Goal: Find specific page/section: Find specific page/section

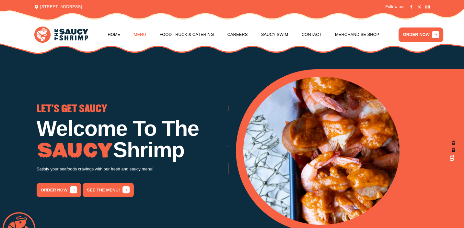
click at [144, 37] on link "Menu" at bounding box center [140, 34] width 12 height 25
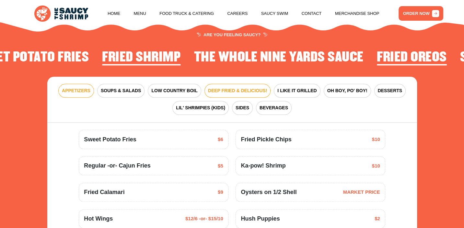
scroll to position [754, 0]
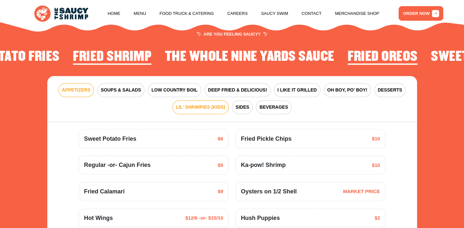
click at [208, 112] on button "LIL' SHRIMPIES (KIDS)" at bounding box center [200, 107] width 56 height 14
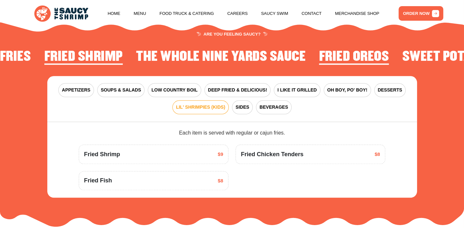
click at [190, 154] on div "Fried Shrimp $9" at bounding box center [153, 154] width 139 height 9
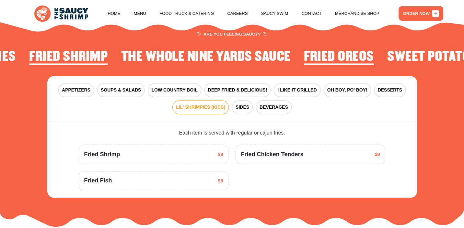
click at [220, 152] on span "$9" at bounding box center [221, 154] width 6 height 7
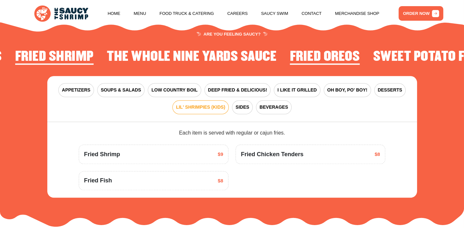
drag, startPoint x: 206, startPoint y: 156, endPoint x: 115, endPoint y: 154, distance: 90.7
click at [202, 156] on div "Fried Shrimp $9" at bounding box center [153, 154] width 139 height 9
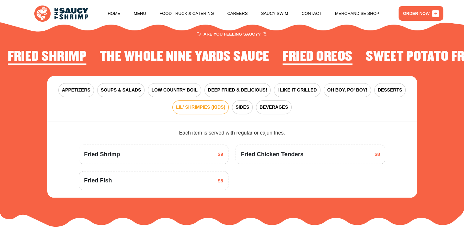
click at [115, 154] on span "Fried Shrimp" at bounding box center [102, 154] width 36 height 9
click at [112, 155] on span "Fried Shrimp" at bounding box center [102, 154] width 36 height 9
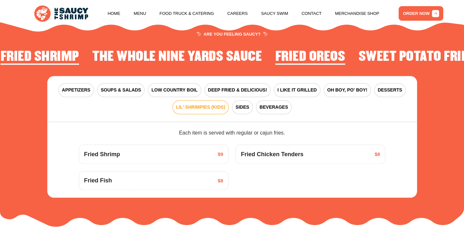
drag, startPoint x: 112, startPoint y: 156, endPoint x: 115, endPoint y: 158, distance: 3.8
click at [112, 158] on span "Fried Shrimp" at bounding box center [102, 154] width 36 height 9
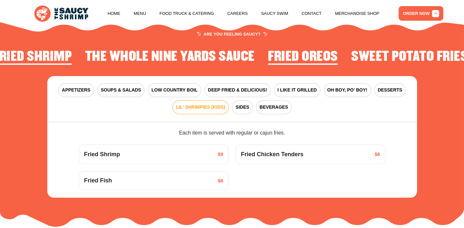
drag, startPoint x: 108, startPoint y: 164, endPoint x: 124, endPoint y: 167, distance: 16.1
click at [107, 164] on div "Fried Shrimp $9 Fried Chicken Tenders $8 Fried Fish $8" at bounding box center [232, 164] width 314 height 53
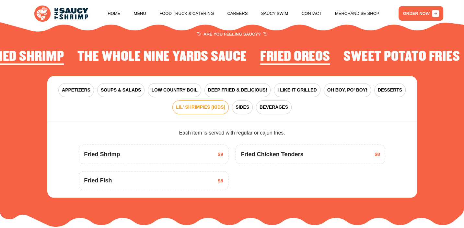
click at [112, 169] on div "Fried Shrimp $9 Fried Chicken Tenders $8 Fried Fish $8" at bounding box center [232, 164] width 314 height 53
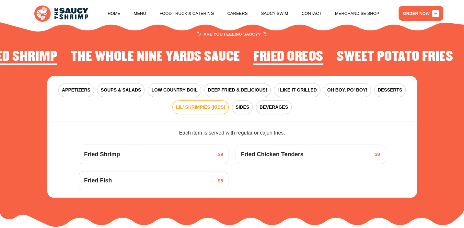
drag, startPoint x: 114, startPoint y: 164, endPoint x: 119, endPoint y: 162, distance: 5.4
click at [119, 162] on div "Fried Shrimp $9 Fried Chicken Tenders $8 Fried Fish $8" at bounding box center [232, 164] width 314 height 53
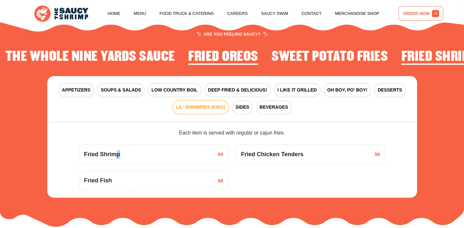
click at [409, 13] on link "ORDER NOW" at bounding box center [420, 13] width 45 height 15
